Goal: Find specific page/section: Find specific page/section

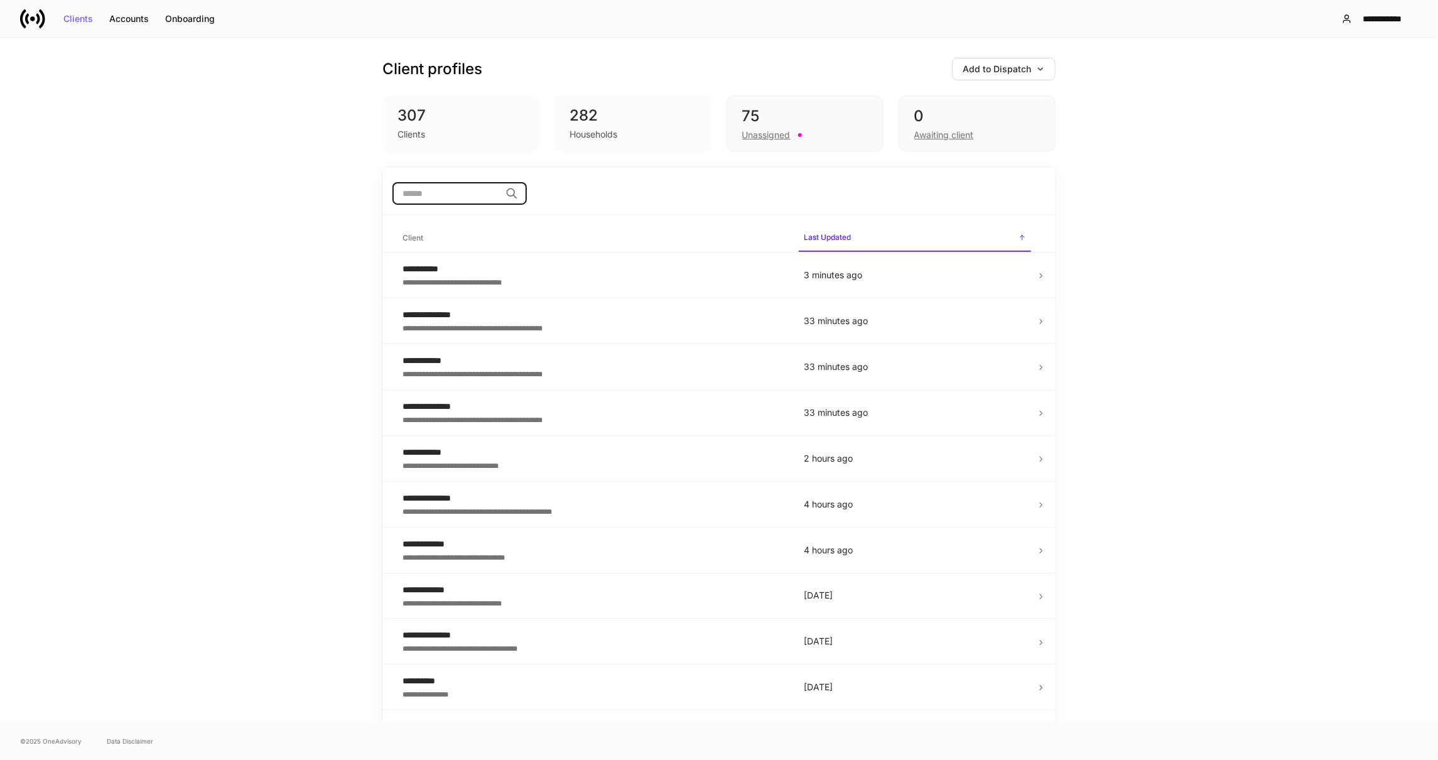
click at [426, 192] on input "search" at bounding box center [446, 193] width 108 height 23
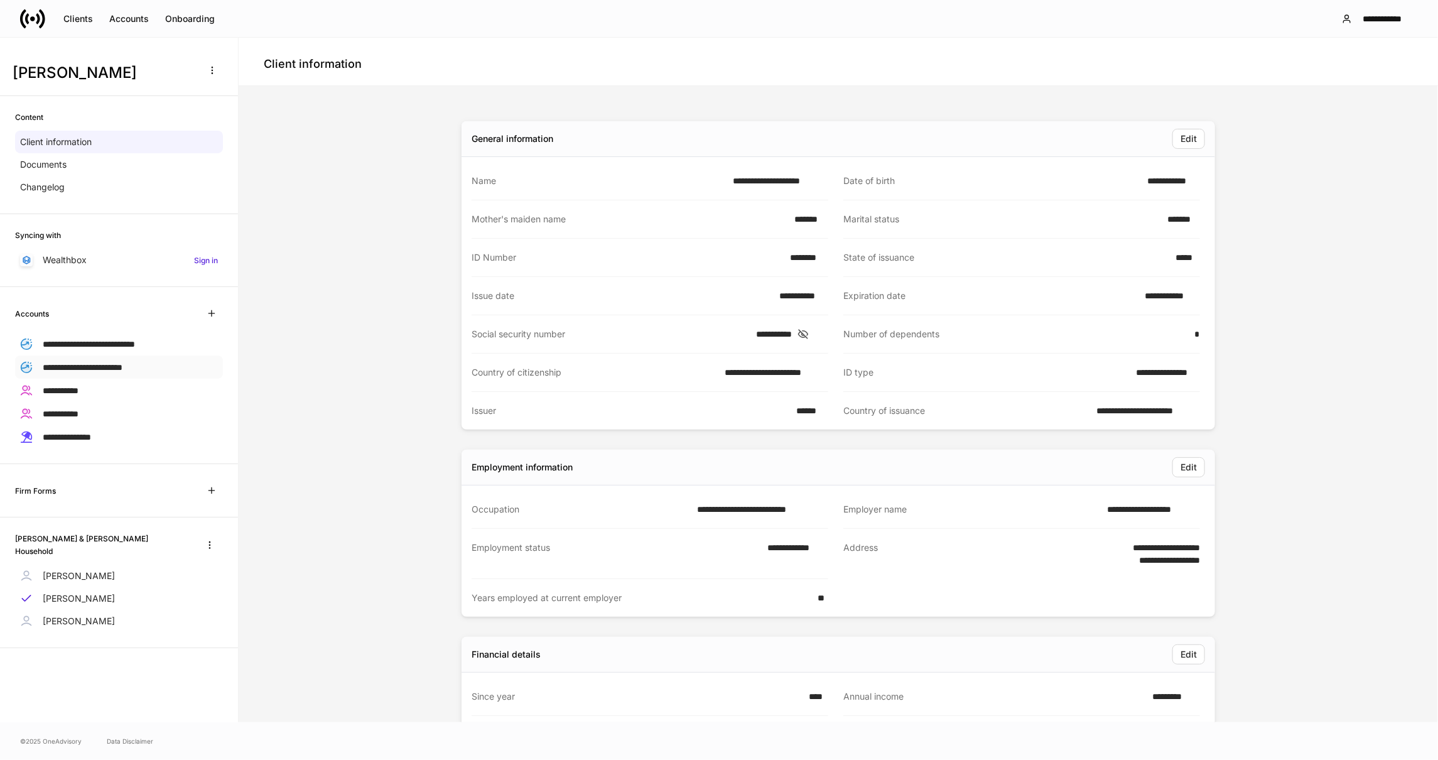
click at [109, 363] on span "**********" at bounding box center [83, 367] width 80 height 9
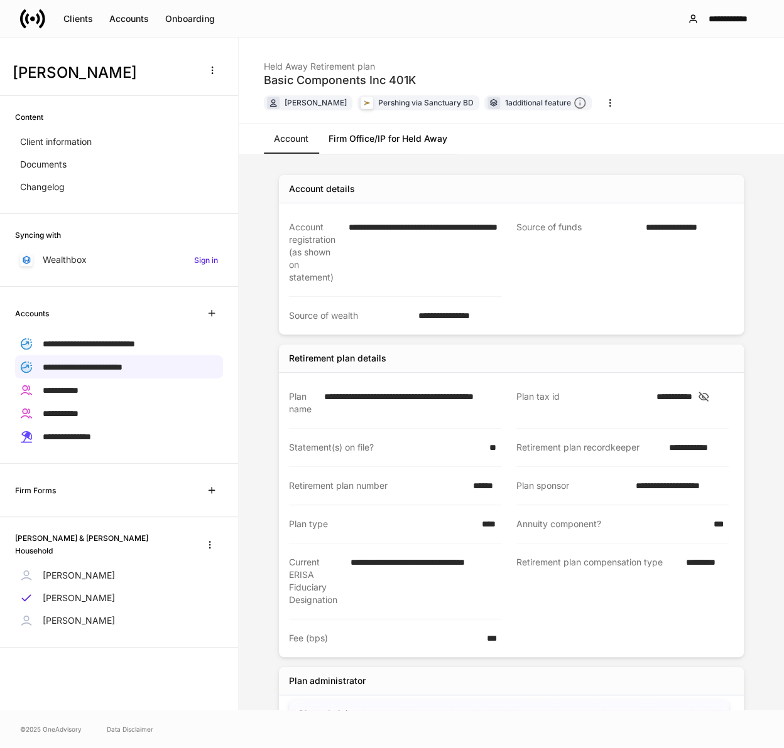
click at [356, 20] on div "**********" at bounding box center [392, 18] width 784 height 37
